Goal: Transaction & Acquisition: Book appointment/travel/reservation

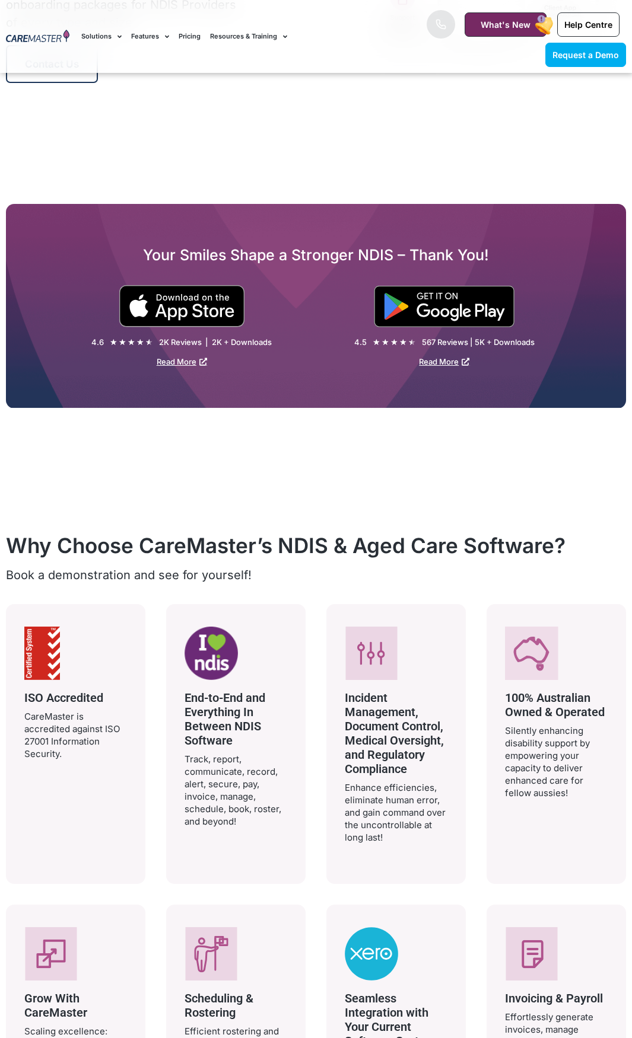
scroll to position [6769, 0]
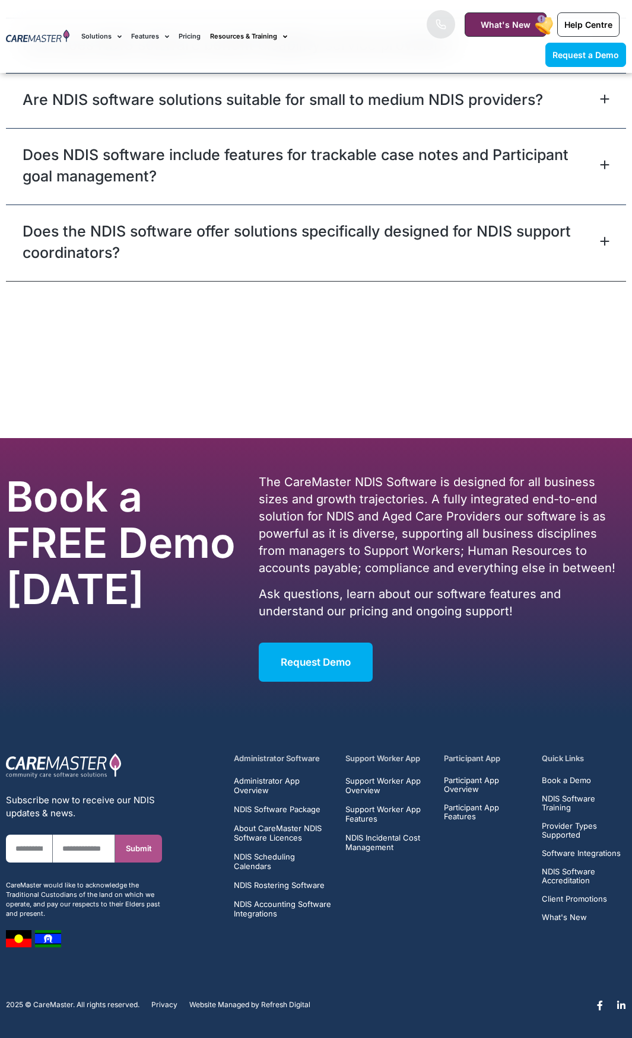
click at [270, 39] on link "Resources & Training" at bounding box center [248, 37] width 77 height 40
click at [450, 27] on link at bounding box center [440, 24] width 28 height 28
click at [43, 41] on img at bounding box center [37, 37] width 63 height 14
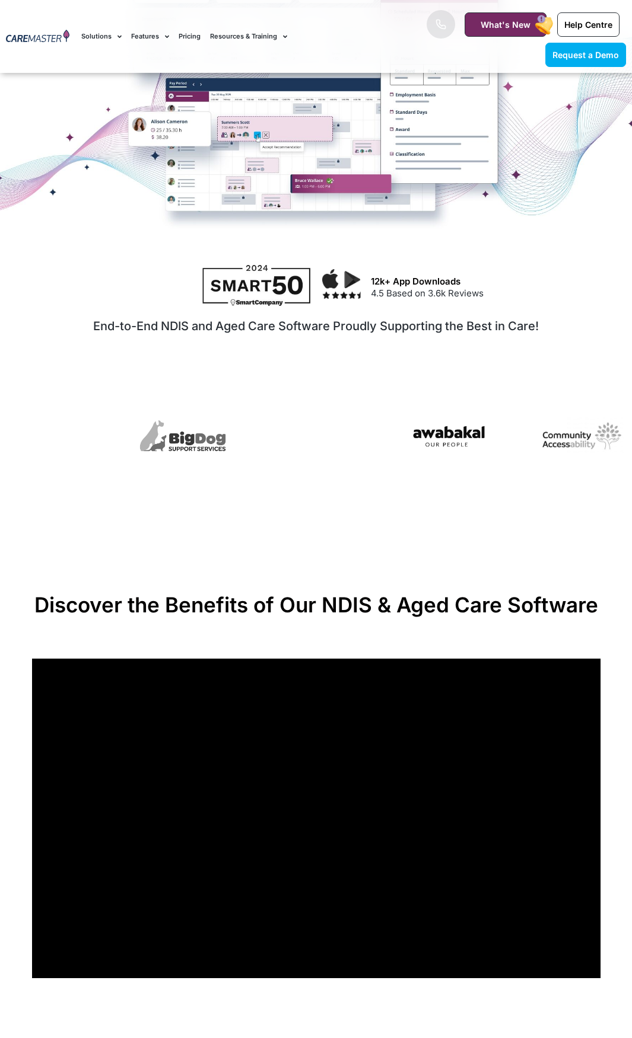
scroll to position [415, 0]
